Goal: Task Accomplishment & Management: Manage account settings

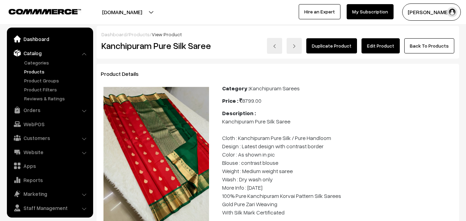
click at [35, 40] on link "Dashboard" at bounding box center [50, 39] width 82 height 12
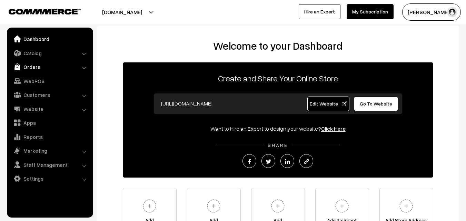
click at [34, 69] on link "Orders" at bounding box center [50, 67] width 82 height 12
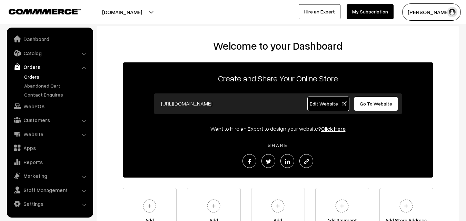
click at [31, 78] on link "Orders" at bounding box center [56, 76] width 68 height 7
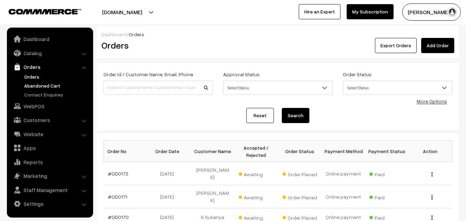
click at [44, 85] on link "Abandoned Cart" at bounding box center [56, 85] width 68 height 7
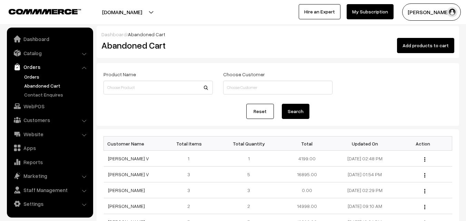
click at [33, 79] on link "Orders" at bounding box center [56, 76] width 68 height 7
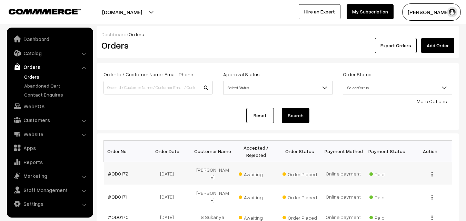
click at [116, 174] on td "#OD0172" at bounding box center [125, 173] width 43 height 23
click at [120, 171] on link "#OD0172" at bounding box center [118, 174] width 20 height 6
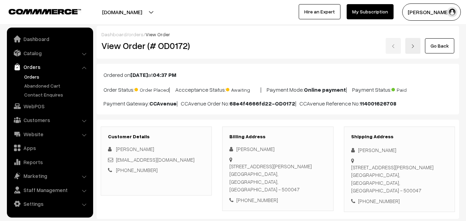
scroll to position [69, 0]
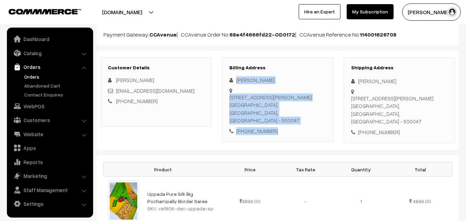
drag, startPoint x: 236, startPoint y: 77, endPoint x: 276, endPoint y: 131, distance: 67.4
click at [276, 131] on div "[PERSON_NAME] [STREET_ADDRESS][PERSON_NAME] [PHONE_NUMBER]" at bounding box center [277, 105] width 97 height 59
copy div "[PERSON_NAME] [STREET_ADDRESS][PERSON_NAME] [PHONE_NUMBER]"
